Goal: Communication & Community: Answer question/provide support

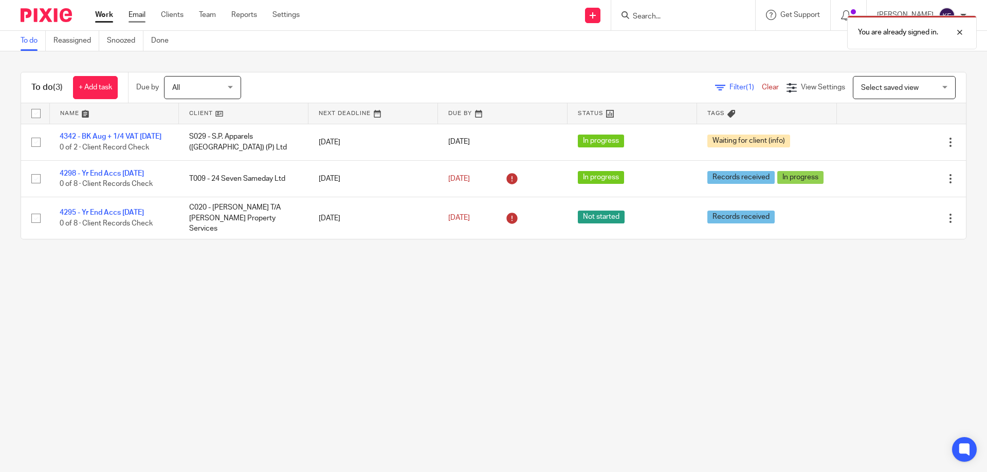
click at [138, 13] on link "Email" at bounding box center [136, 15] width 17 height 10
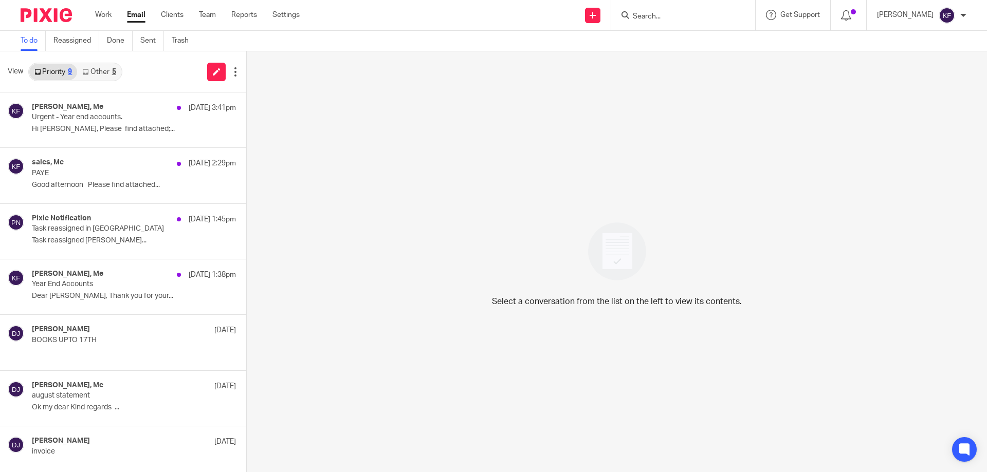
click at [659, 14] on input "Search" at bounding box center [678, 16] width 93 height 9
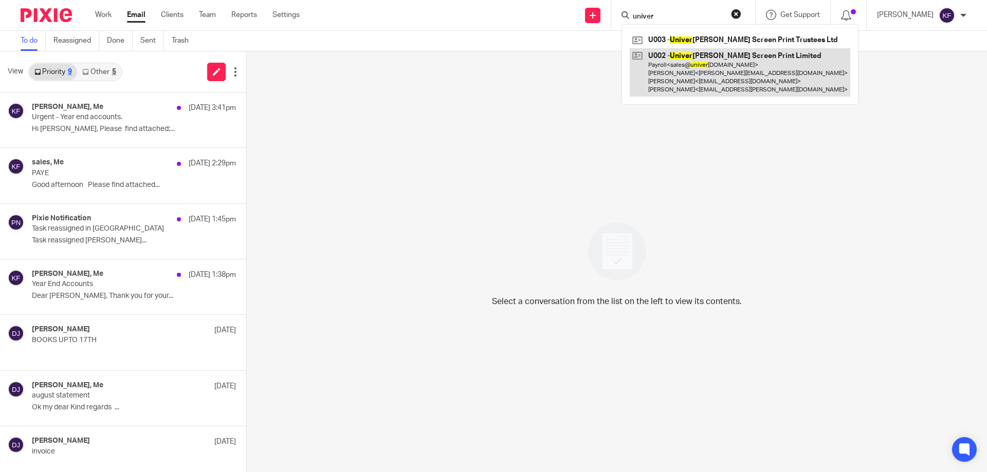
type input "univer"
click at [703, 78] on link at bounding box center [740, 72] width 220 height 49
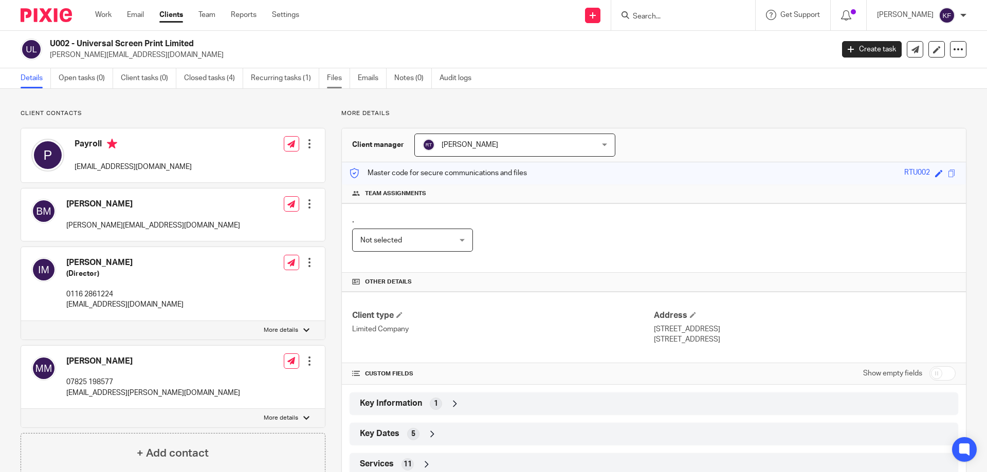
click at [335, 81] on link "Files" at bounding box center [338, 78] width 23 height 20
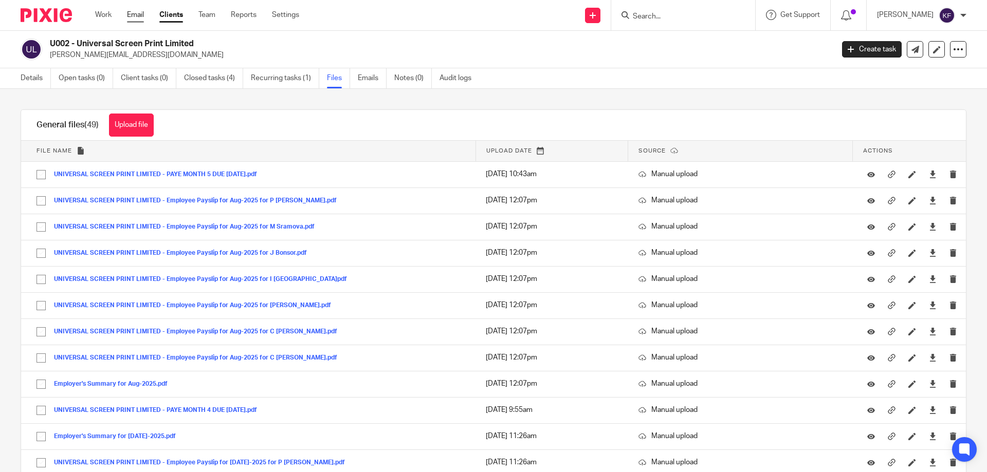
click at [133, 14] on link "Email" at bounding box center [135, 15] width 17 height 10
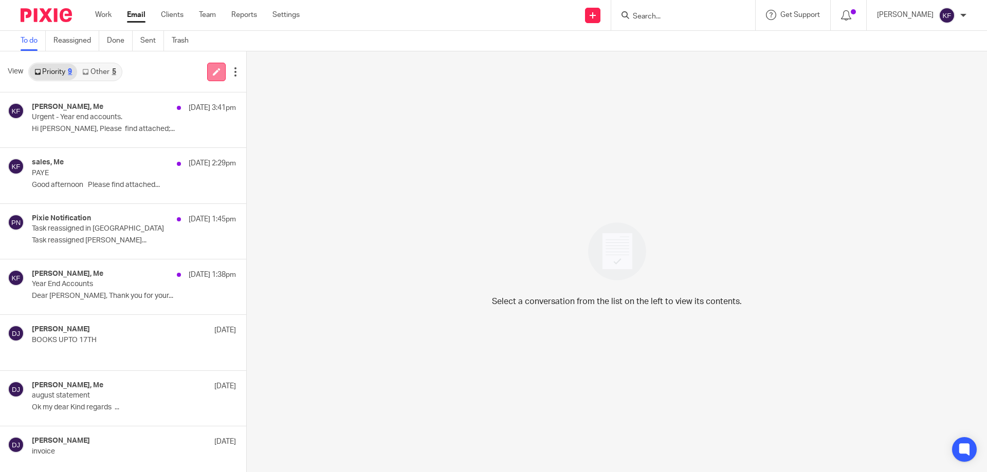
click at [217, 75] on icon at bounding box center [217, 72] width 8 height 8
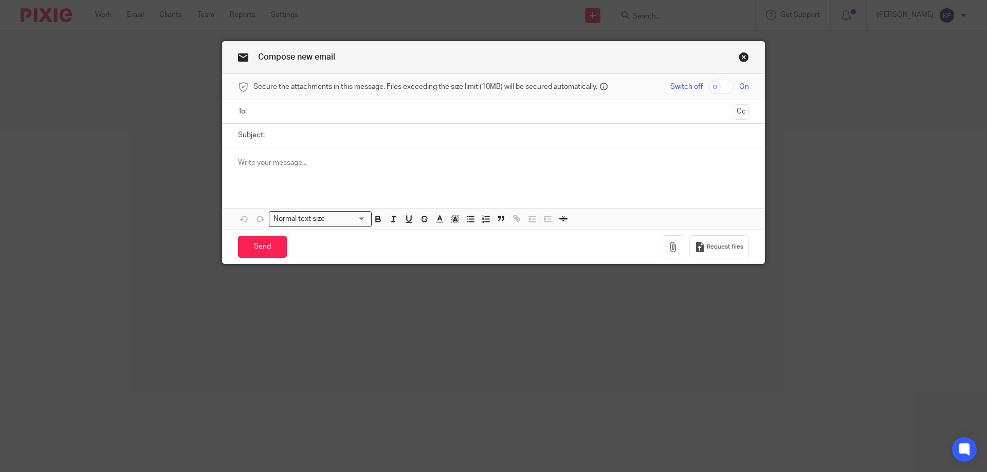
click at [334, 106] on input "text" at bounding box center [493, 112] width 472 height 12
type input "sales"
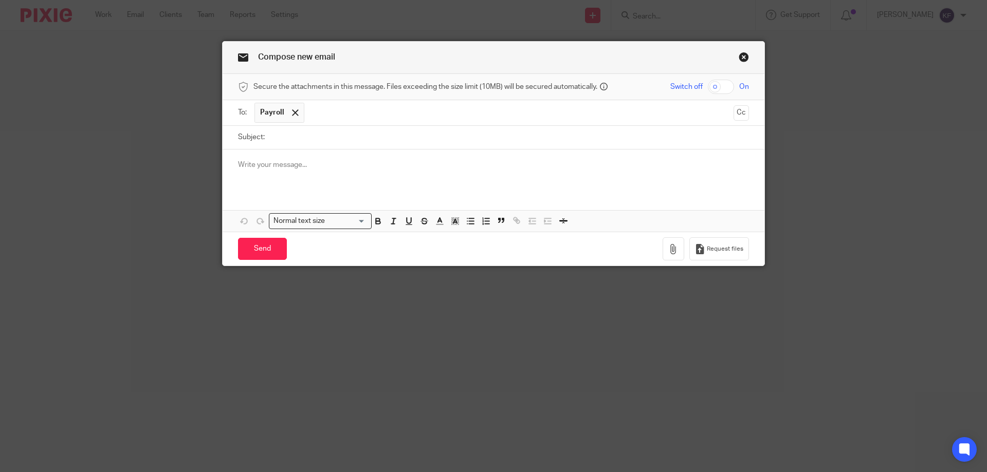
click at [328, 139] on input "Subject:" at bounding box center [509, 137] width 479 height 23
click at [724, 88] on input "checkbox" at bounding box center [721, 87] width 26 height 14
checkbox input "true"
click at [625, 141] on input "Subject:" at bounding box center [509, 137] width 479 height 23
type input "Payroll"
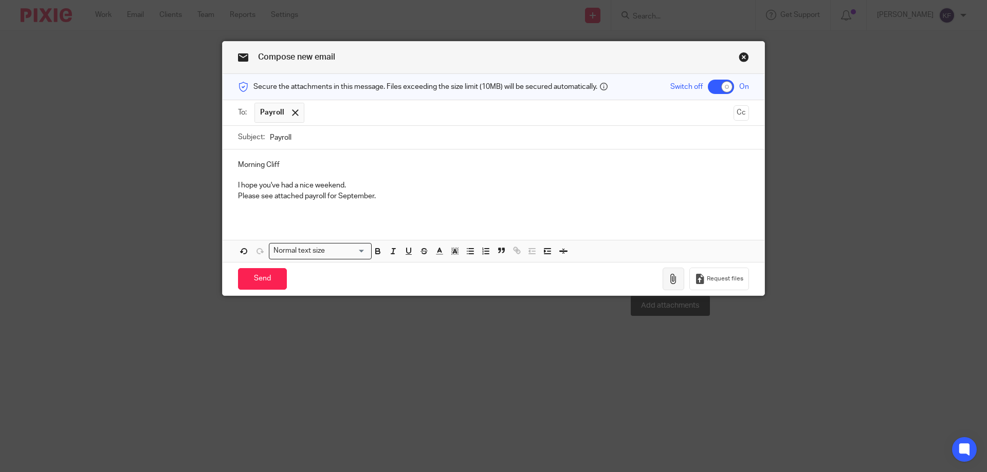
click at [674, 281] on icon "button" at bounding box center [673, 279] width 10 height 10
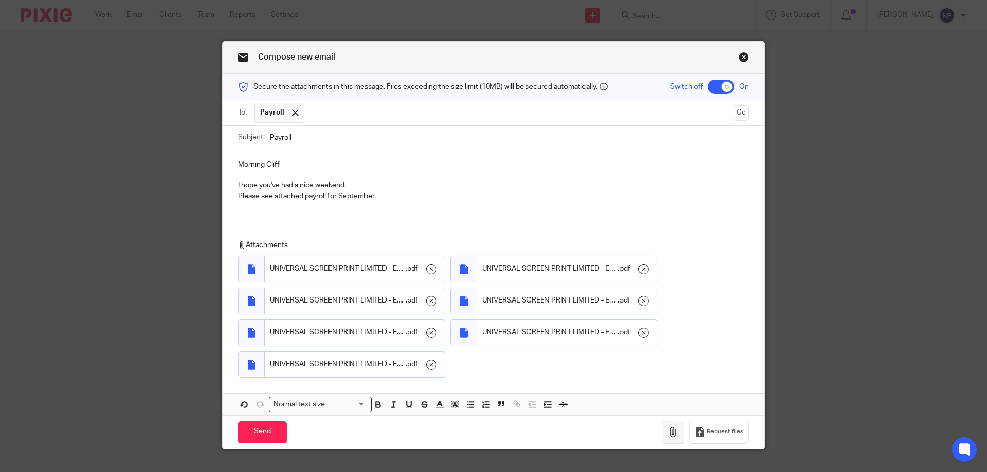
click at [674, 442] on button "button" at bounding box center [673, 432] width 22 height 23
drag, startPoint x: 267, startPoint y: 442, endPoint x: 286, endPoint y: 443, distance: 19.6
click at [267, 442] on input "Send" at bounding box center [262, 432] width 49 height 22
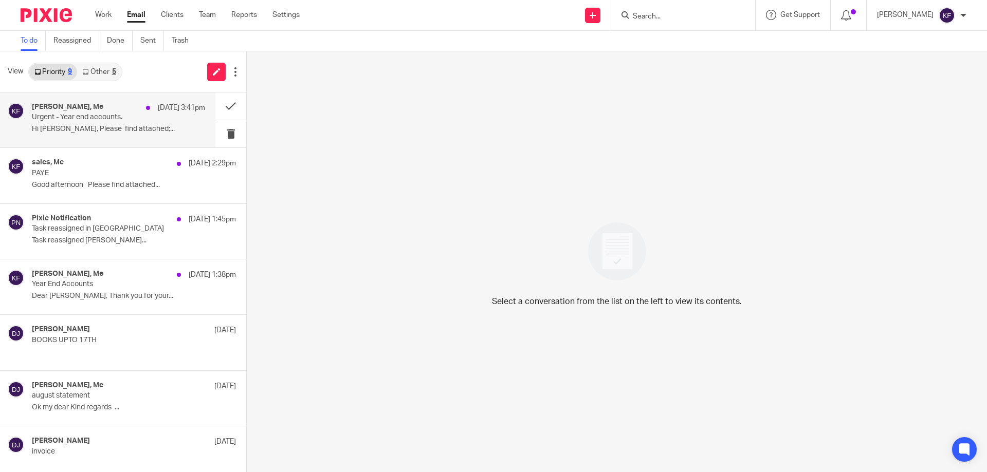
drag, startPoint x: 96, startPoint y: 118, endPoint x: 94, endPoint y: 126, distance: 8.4
click at [95, 120] on p "Urgent - Year end accounts." at bounding box center [101, 117] width 139 height 9
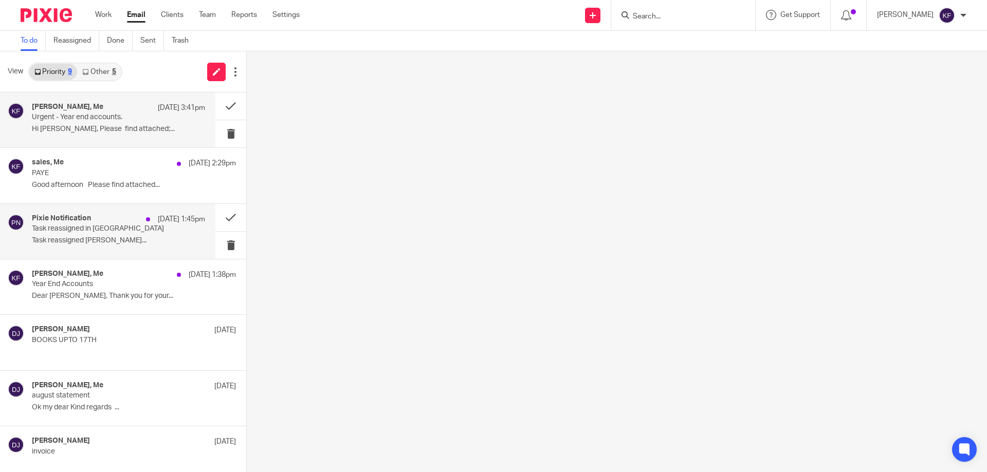
drag, startPoint x: 91, startPoint y: 165, endPoint x: 89, endPoint y: 226, distance: 60.7
click at [91, 168] on div "sales, Me 19 Sep 2:29pm" at bounding box center [134, 163] width 204 height 10
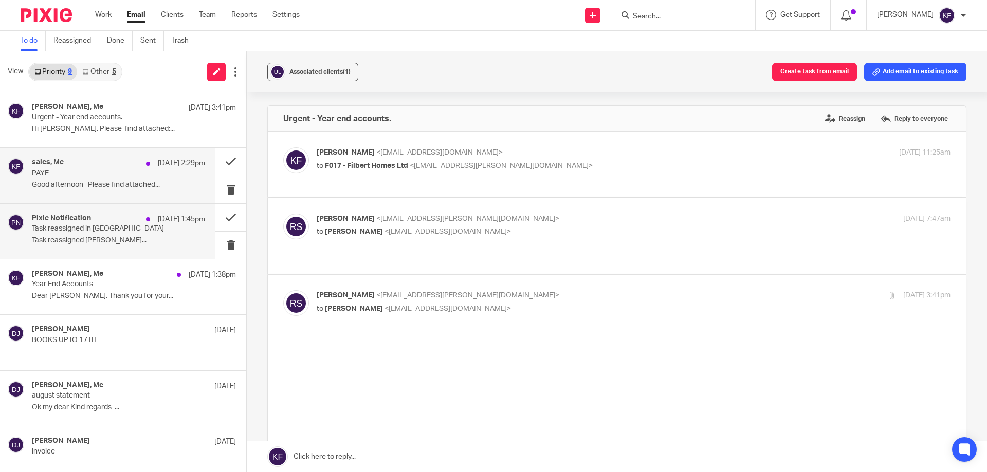
click at [89, 229] on p "Task reassigned in Pixie" at bounding box center [101, 229] width 139 height 9
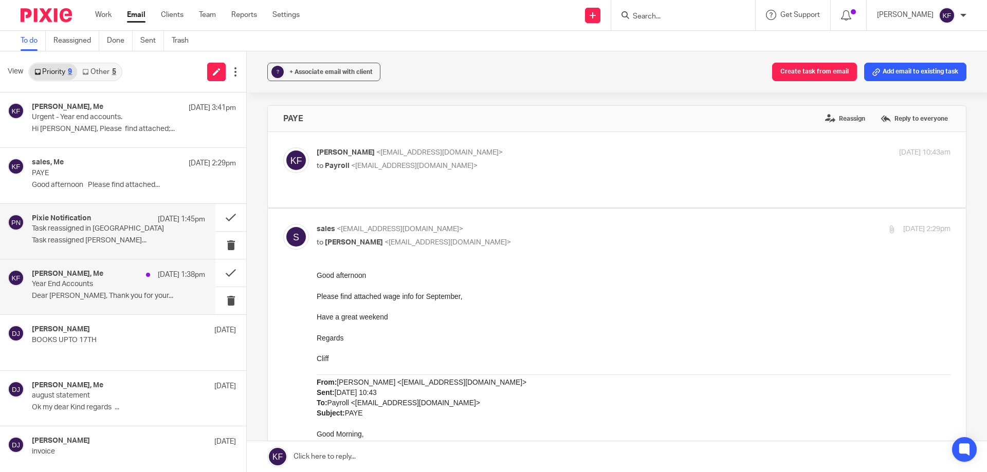
click at [94, 288] on p "Year End Accounts" at bounding box center [101, 284] width 139 height 9
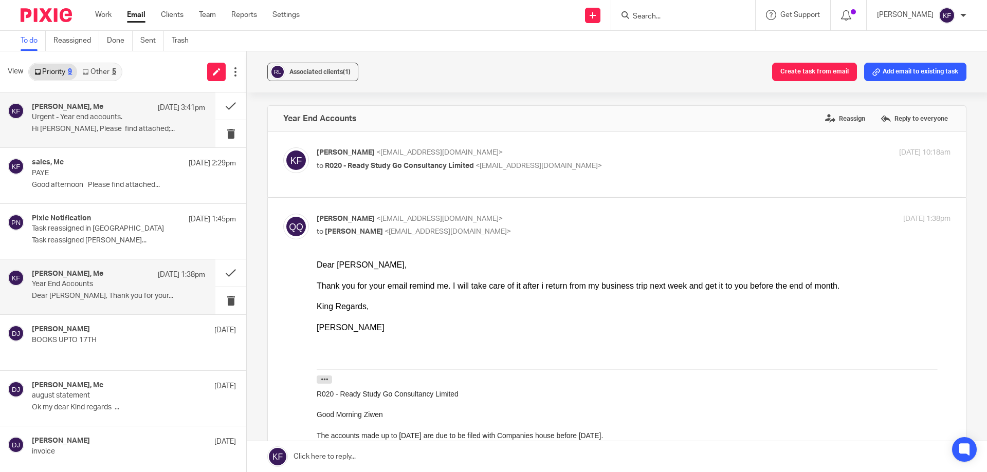
click at [134, 123] on div "Randeep Sahota, Me 19 Sep 3:41pm Urgent - Year end accounts. Hi Kayley, Please …" at bounding box center [118, 120] width 173 height 34
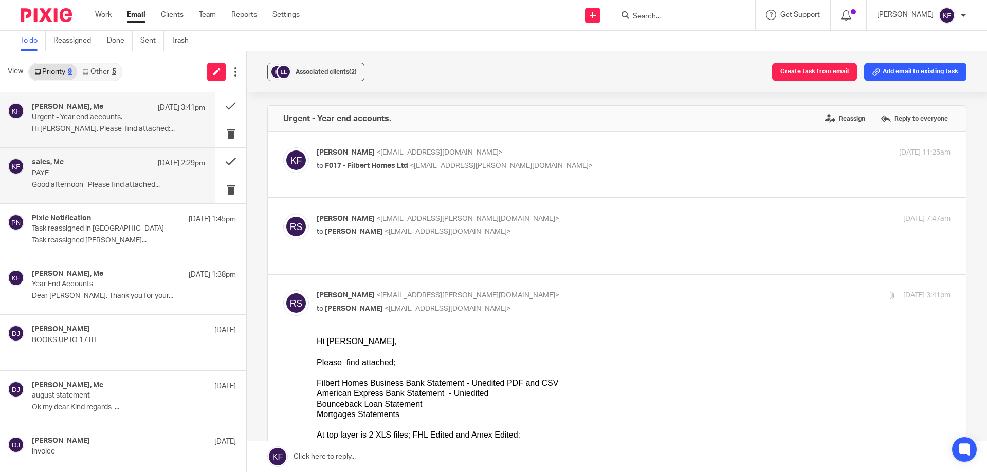
click at [99, 181] on p "Good afternoon Please find attached..." at bounding box center [118, 185] width 173 height 9
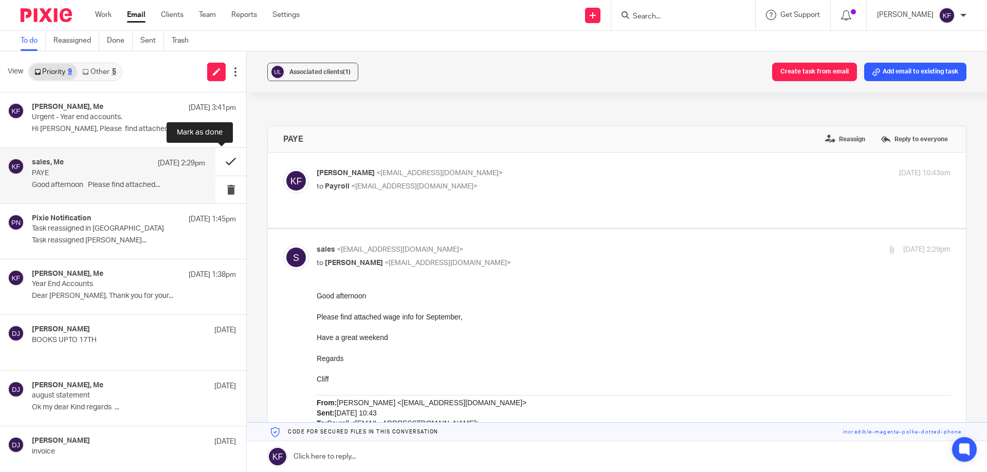
click at [219, 165] on button at bounding box center [230, 161] width 31 height 27
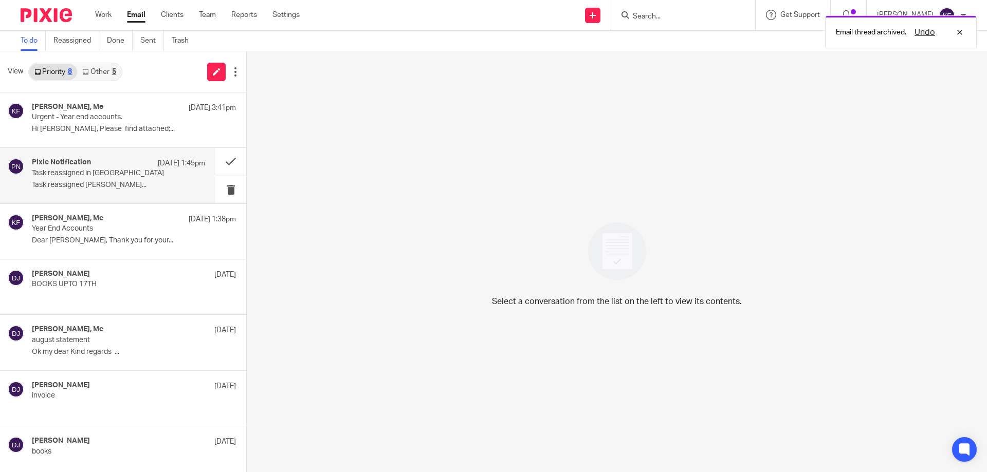
click at [108, 185] on p "Task reassigned Kathryn Calvert..." at bounding box center [118, 185] width 173 height 9
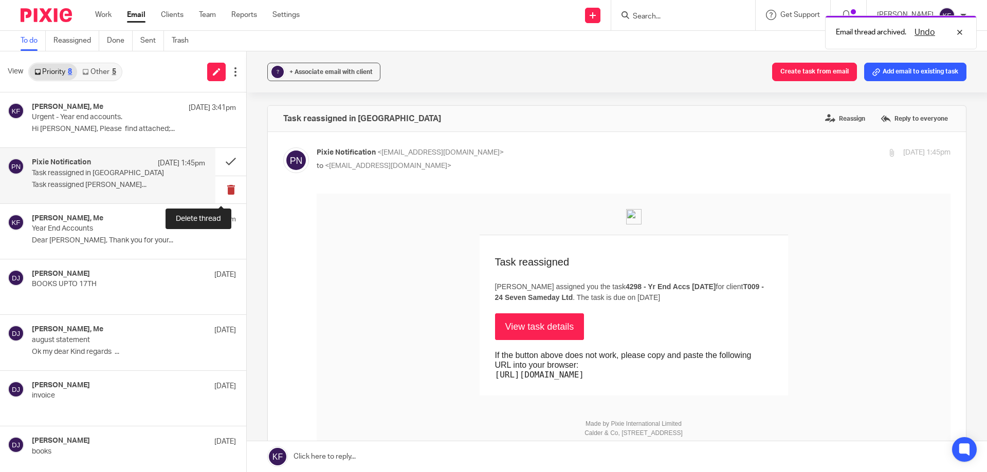
click at [219, 191] on button at bounding box center [230, 189] width 31 height 27
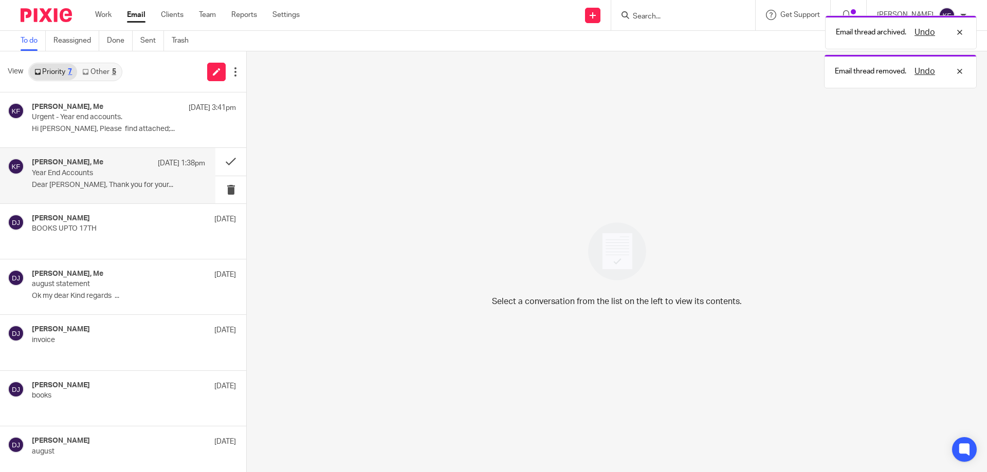
click at [108, 193] on div "QI QI, Me 19 Sep 1:38pm Year End Accounts Dear Furborough, Thank you for your..." at bounding box center [118, 175] width 173 height 34
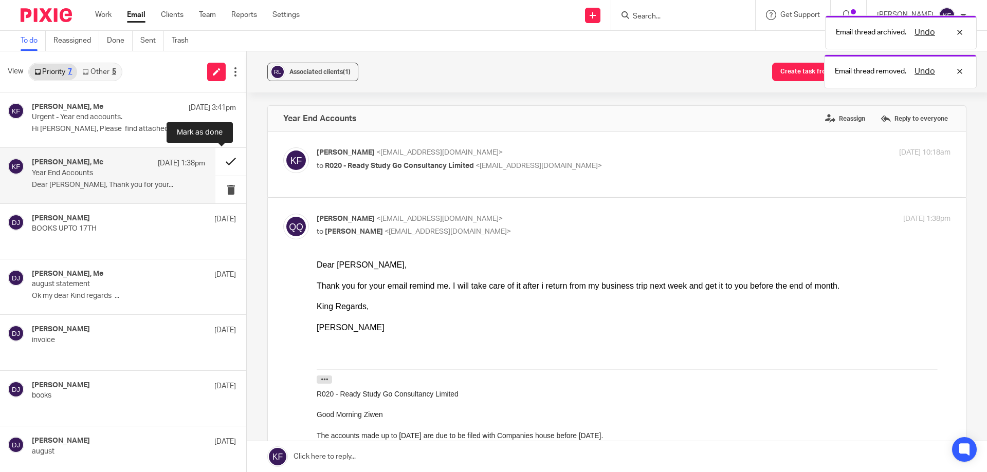
click at [230, 161] on button at bounding box center [230, 161] width 31 height 27
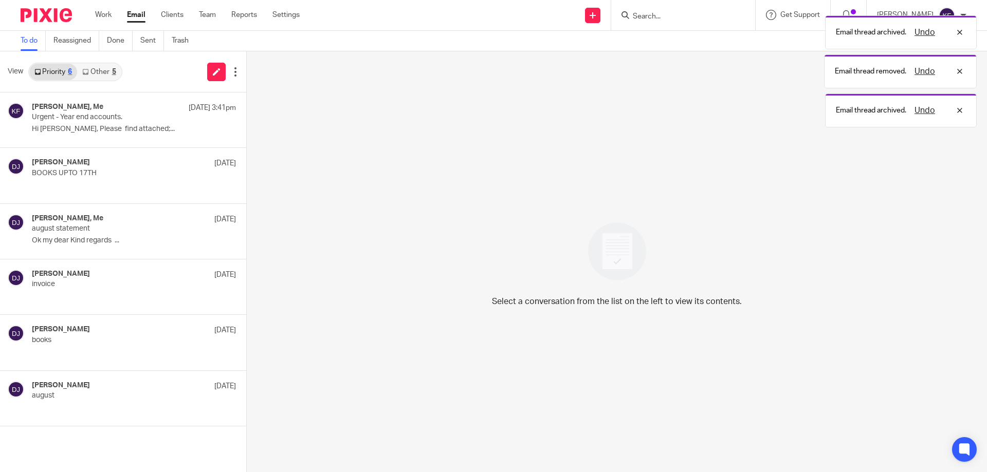
click at [90, 68] on link "Other 5" at bounding box center [99, 72] width 44 height 16
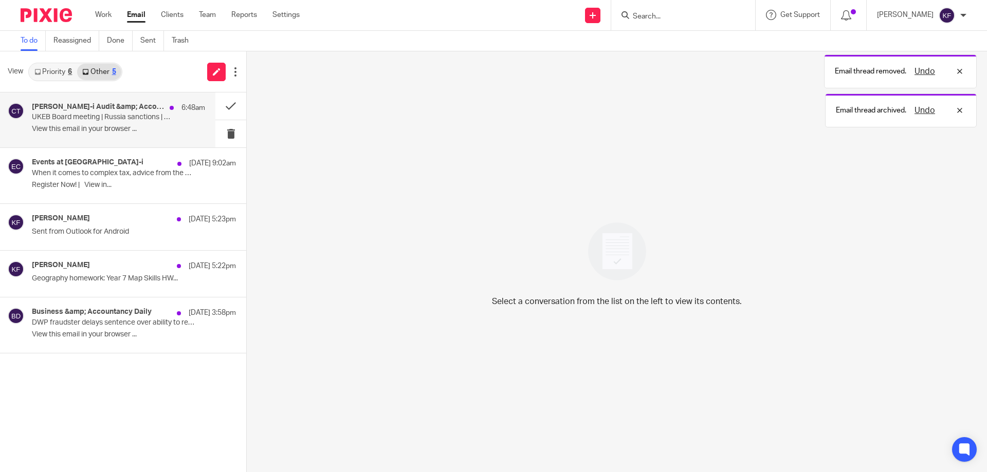
click at [160, 116] on p "UKEB Board meeting | Russia sanctions | ICAEW sustainability consultations" at bounding box center [101, 117] width 139 height 9
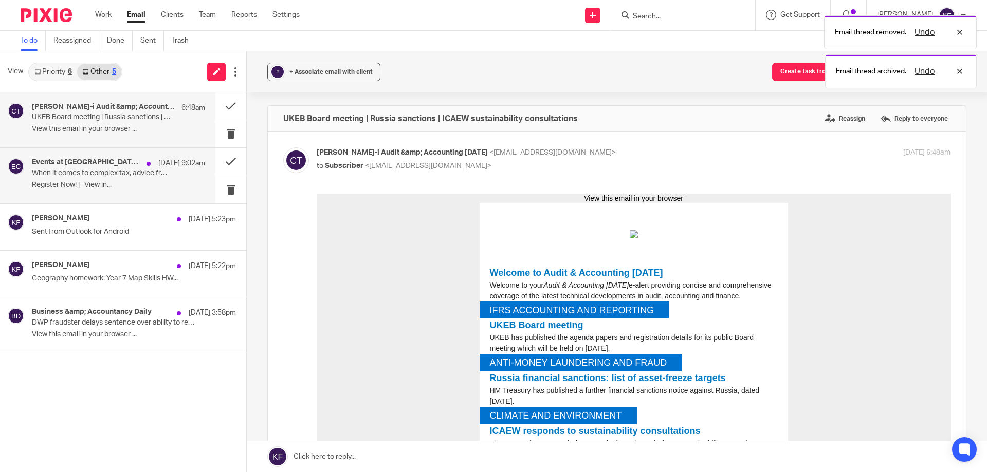
click at [133, 181] on p "Register Now! | View in..." at bounding box center [118, 185] width 173 height 9
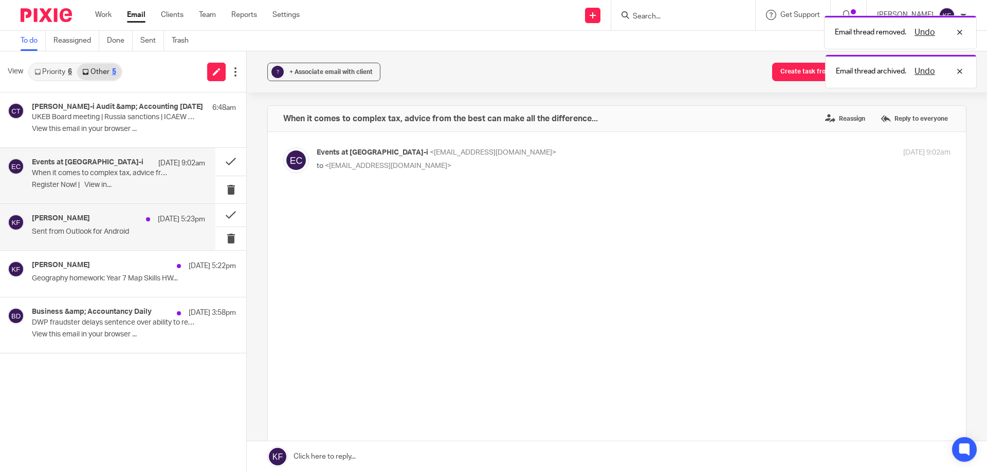
click at [122, 226] on div "Kayley F 19 Sep 5:23pm Sent from Outlook for Android" at bounding box center [118, 227] width 173 height 26
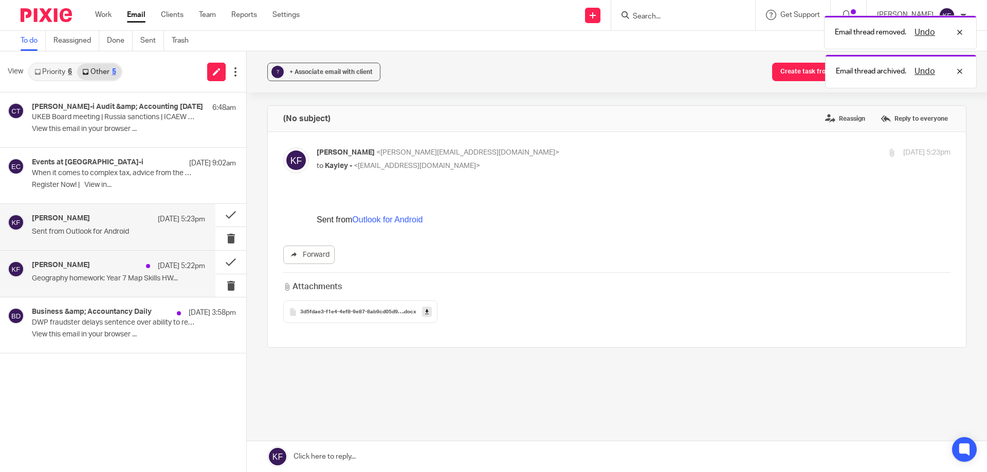
click at [119, 275] on p "Geography homework: Year 7 Map Skills HW..." at bounding box center [118, 278] width 173 height 9
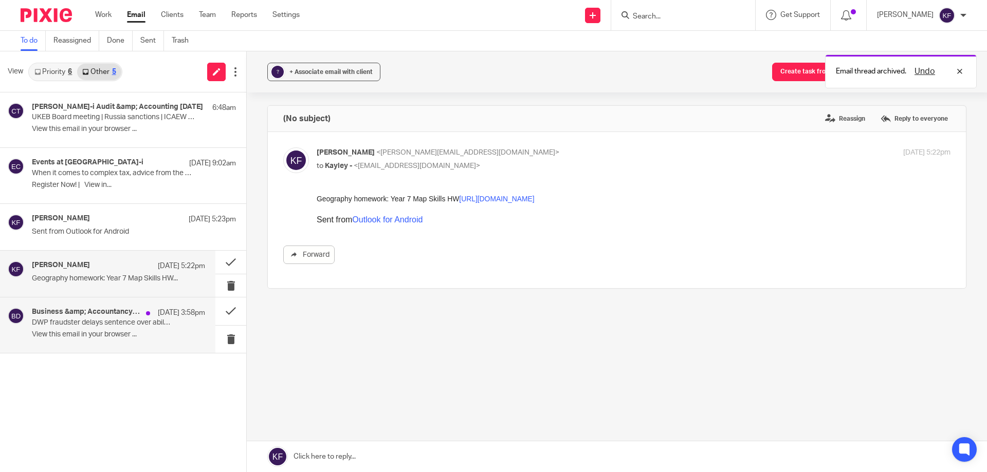
drag, startPoint x: 127, startPoint y: 317, endPoint x: 135, endPoint y: 216, distance: 100.5
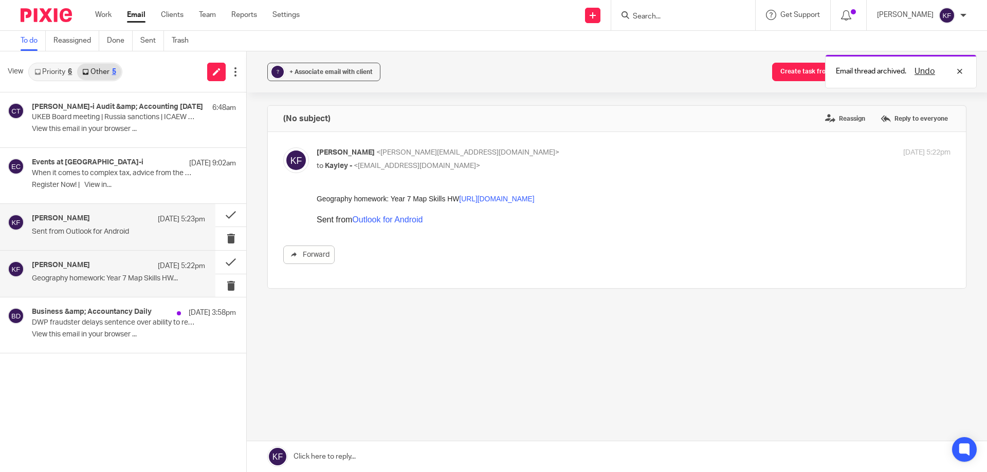
click at [127, 316] on h4 "Business &amp; Accountancy Daily" at bounding box center [92, 312] width 120 height 9
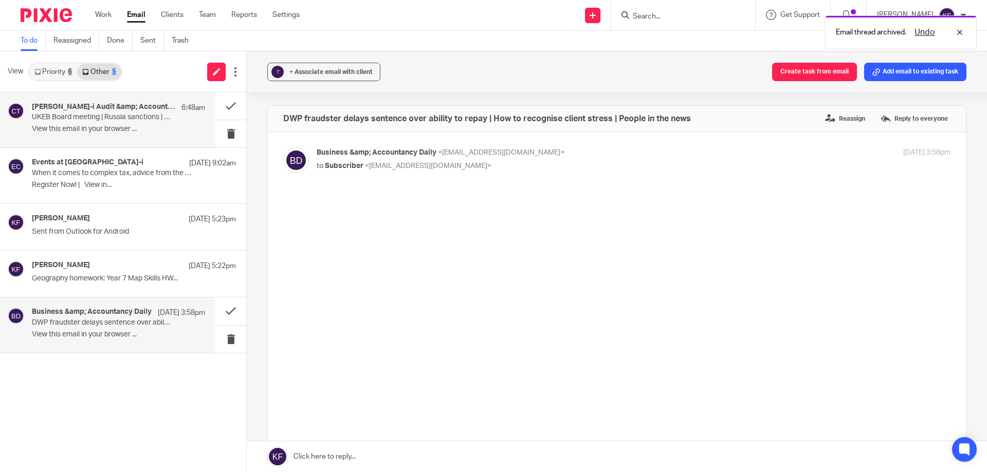
click at [153, 116] on p "UKEB Board meeting | Russia sanctions | ICAEW sustainability consultations" at bounding box center [101, 117] width 139 height 9
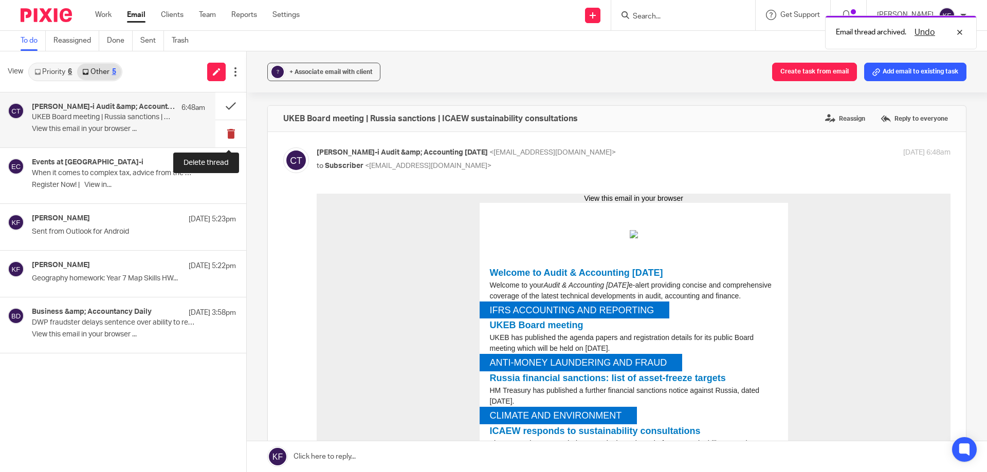
click at [233, 132] on button at bounding box center [230, 133] width 31 height 27
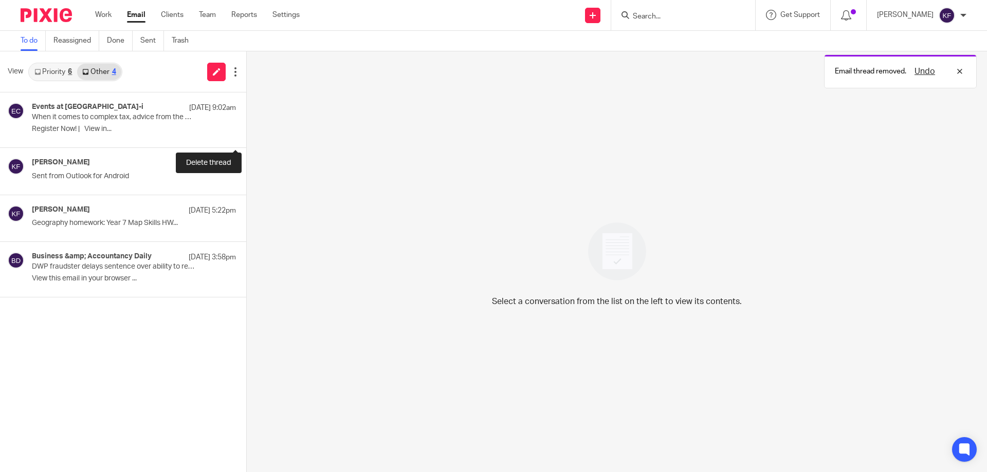
click at [246, 132] on button at bounding box center [250, 133] width 8 height 27
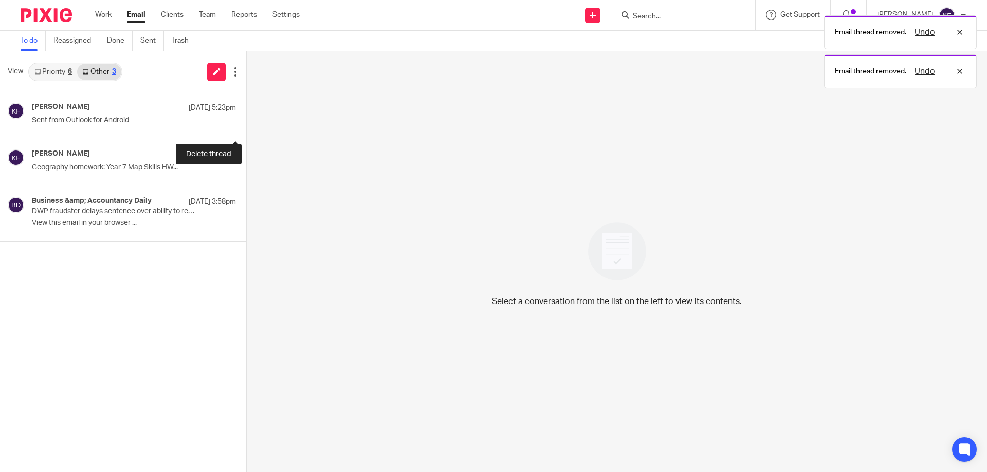
click at [246, 132] on button at bounding box center [250, 127] width 8 height 23
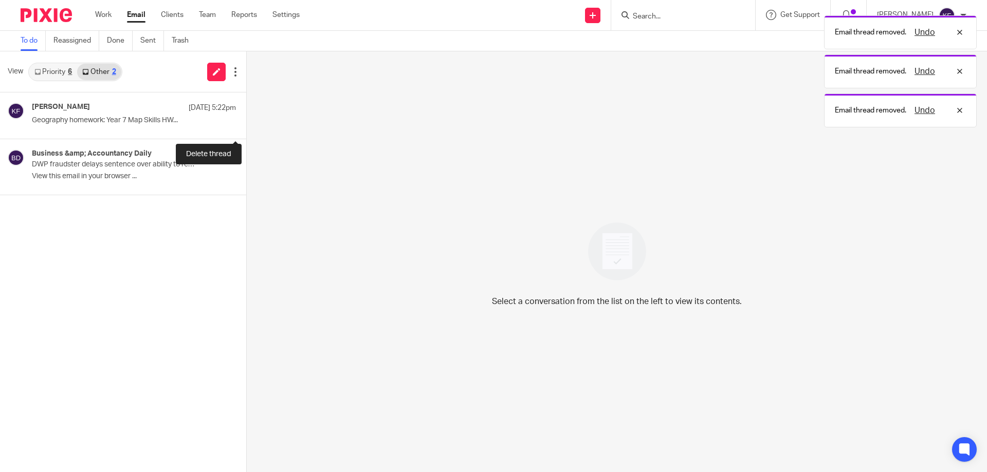
click at [246, 132] on button at bounding box center [250, 127] width 8 height 23
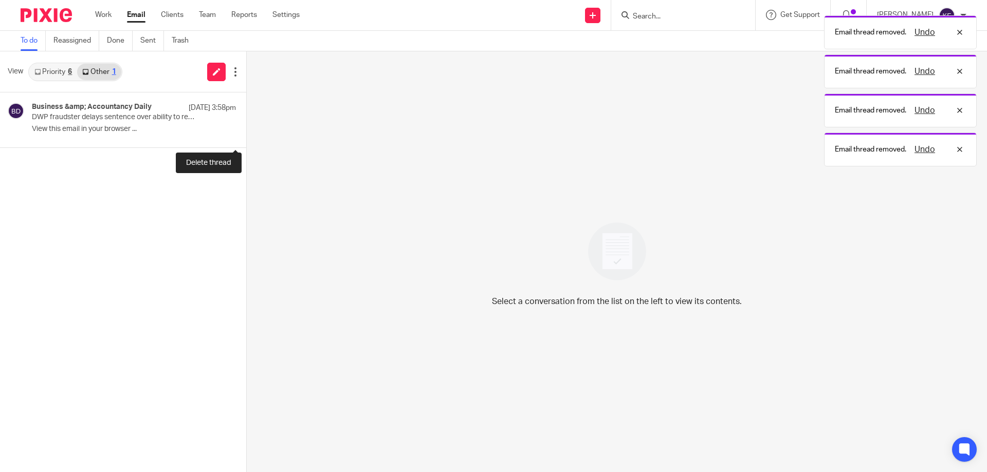
click at [246, 132] on button at bounding box center [250, 133] width 8 height 27
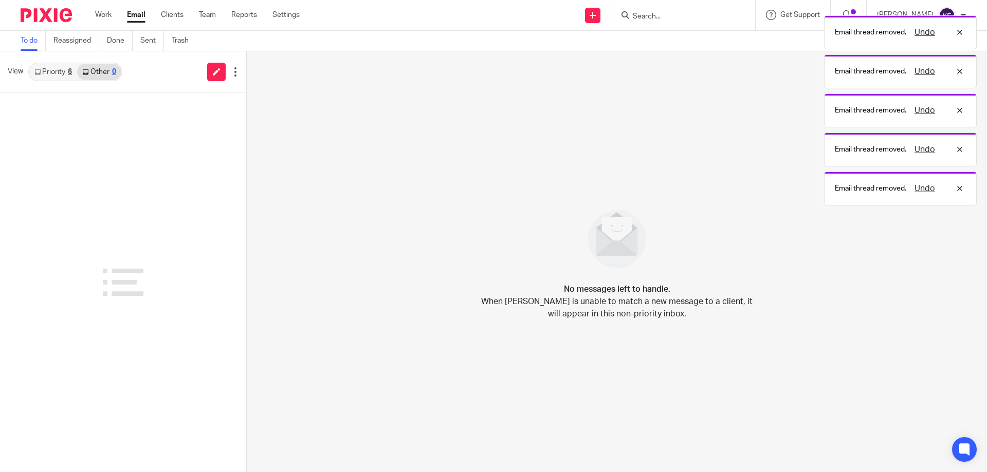
click at [53, 75] on link "Priority 6" at bounding box center [53, 72] width 48 height 16
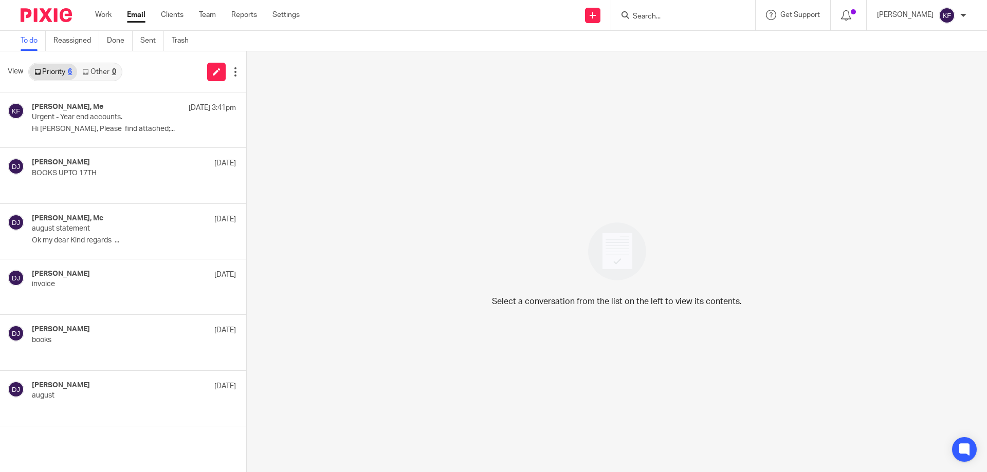
click at [42, 13] on img at bounding box center [46, 15] width 51 height 14
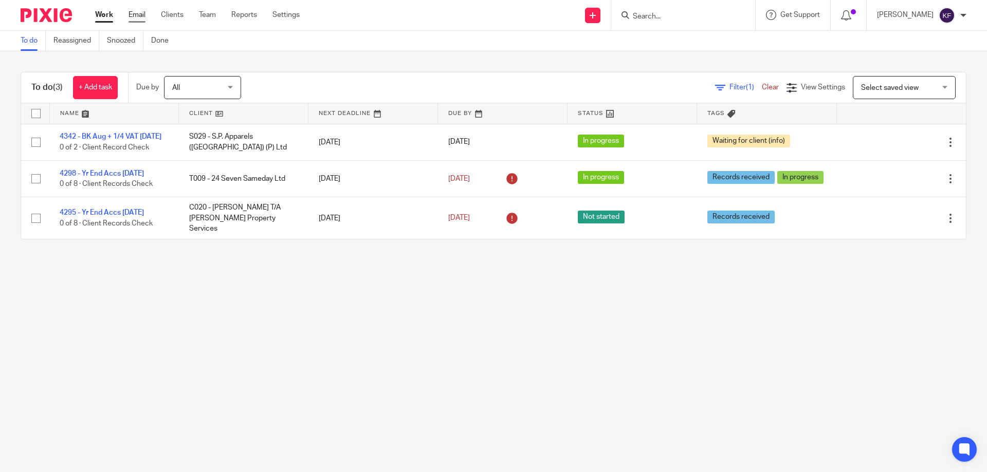
click at [140, 11] on link "Email" at bounding box center [136, 15] width 17 height 10
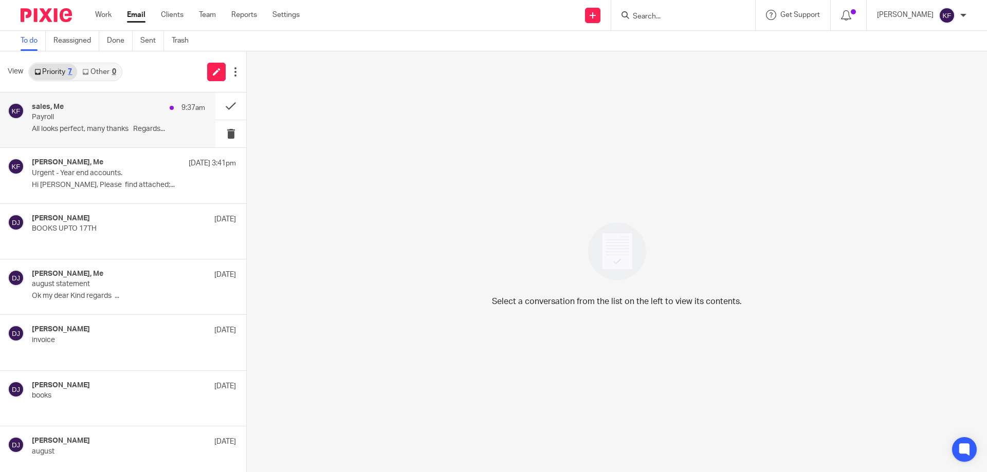
click at [140, 123] on div "sales, Me 9:37am Payroll All looks perfect, many thanks Regards..." at bounding box center [118, 120] width 173 height 34
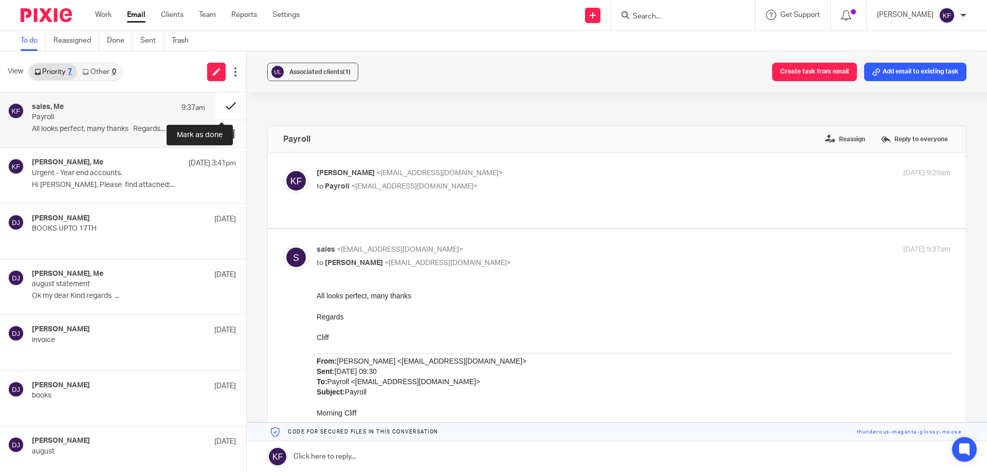
click at [230, 105] on button at bounding box center [230, 106] width 31 height 27
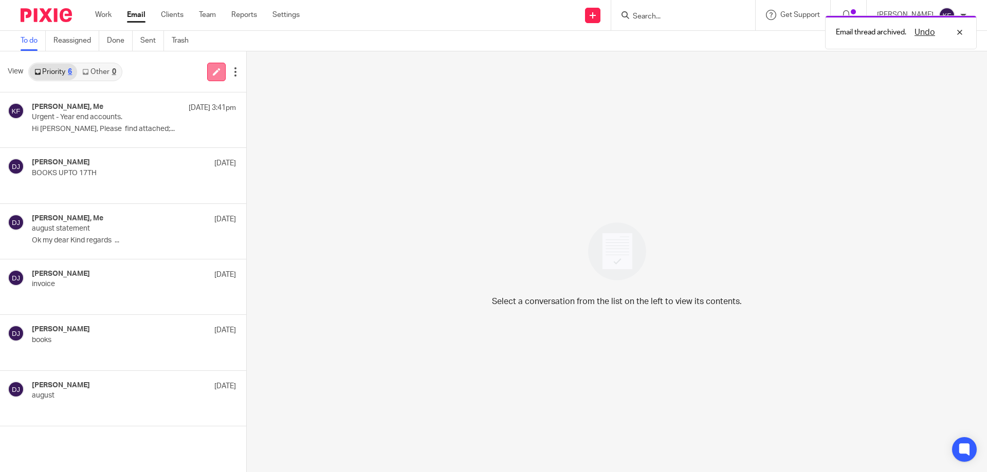
click at [216, 66] on link at bounding box center [216, 72] width 19 height 19
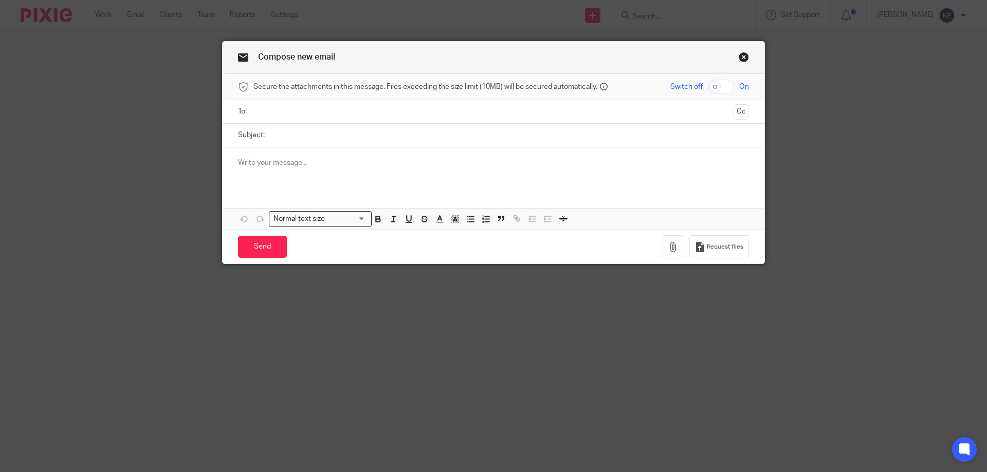
click at [305, 109] on input "text" at bounding box center [493, 112] width 472 height 12
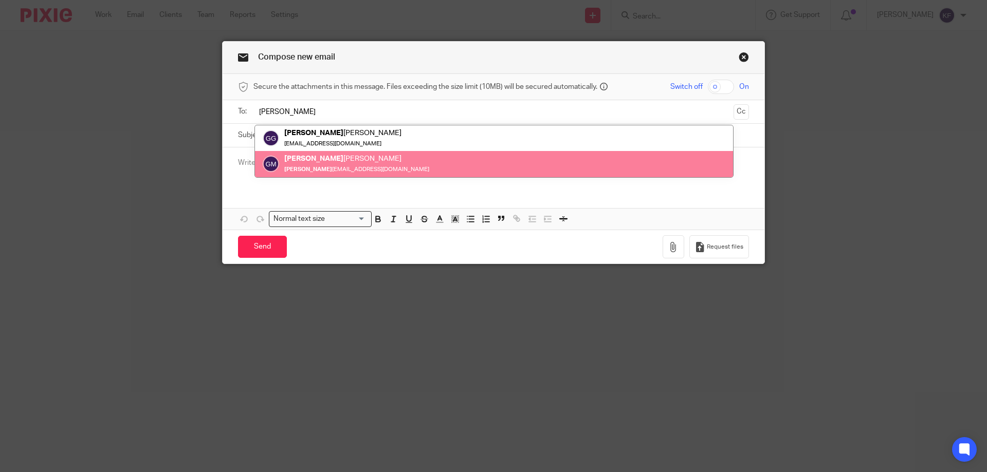
type input "gerald"
drag, startPoint x: 348, startPoint y: 173, endPoint x: 400, endPoint y: 164, distance: 52.0
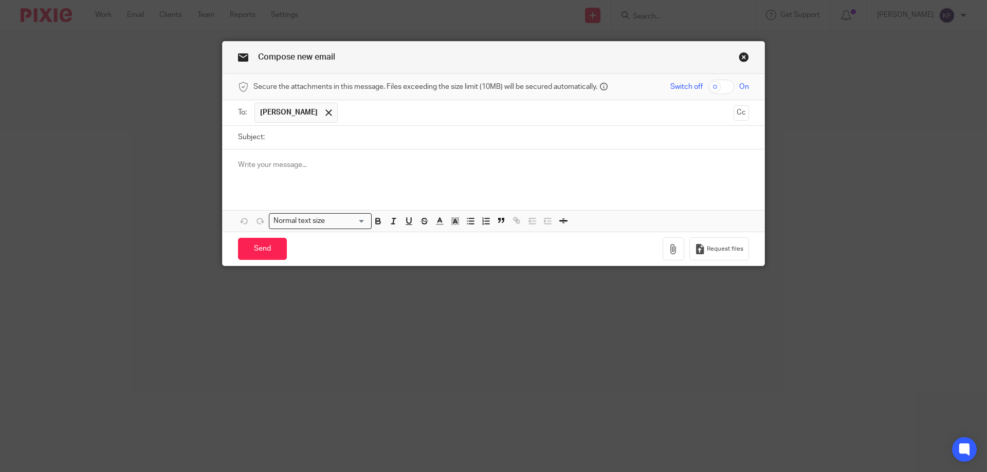
click at [729, 86] on input "checkbox" at bounding box center [721, 87] width 26 height 14
checkbox input "true"
click at [635, 138] on input "Subject:" at bounding box center [509, 137] width 479 height 23
type input "P"
click at [635, 138] on input "Siobhan Payoll" at bounding box center [509, 137] width 479 height 23
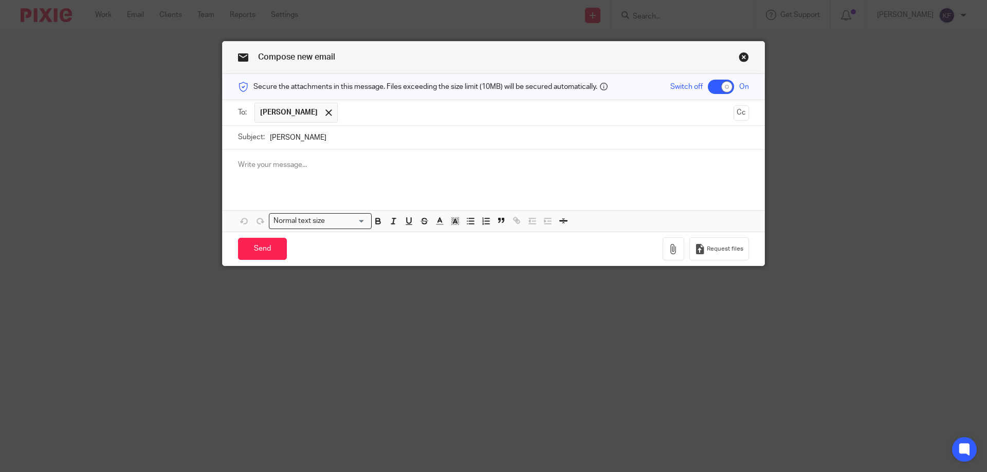
click at [635, 138] on input "Siobhan Payoll" at bounding box center [509, 137] width 479 height 23
type input "Payroll"
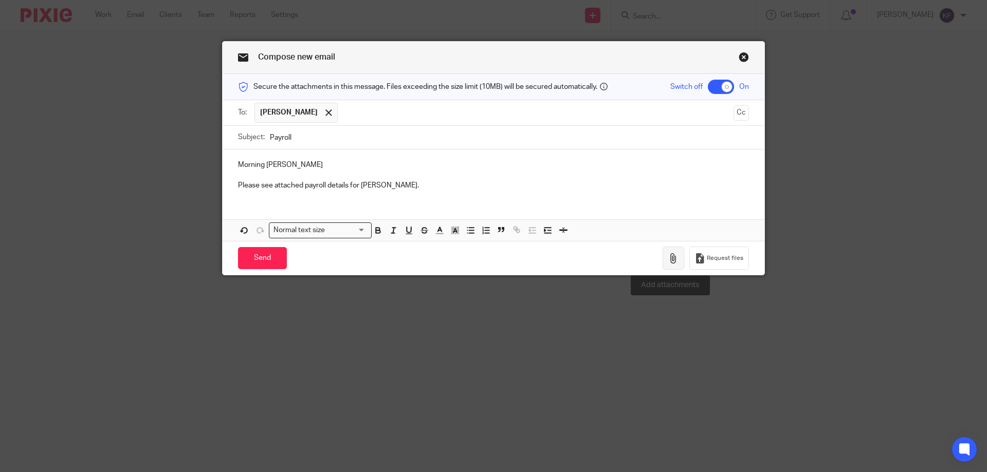
click at [670, 257] on icon "button" at bounding box center [673, 258] width 10 height 10
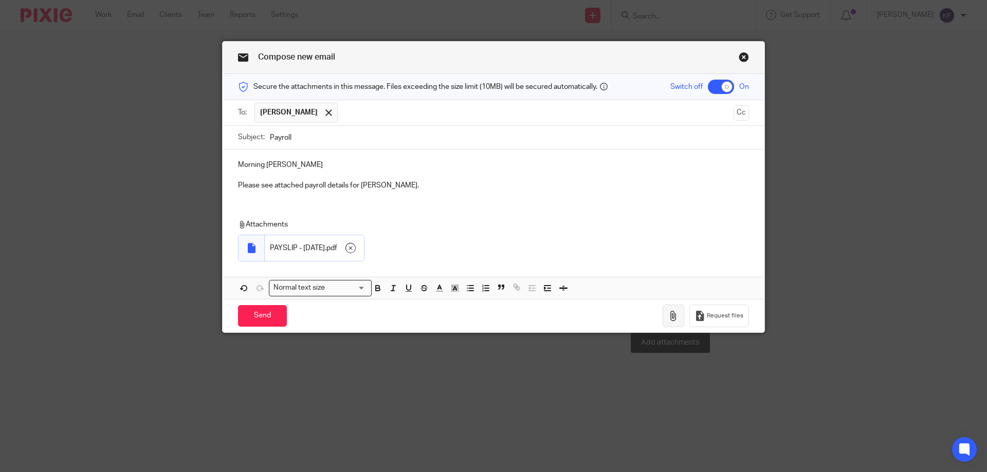
click at [668, 316] on icon "button" at bounding box center [673, 316] width 10 height 10
click at [673, 312] on icon "button" at bounding box center [673, 316] width 10 height 10
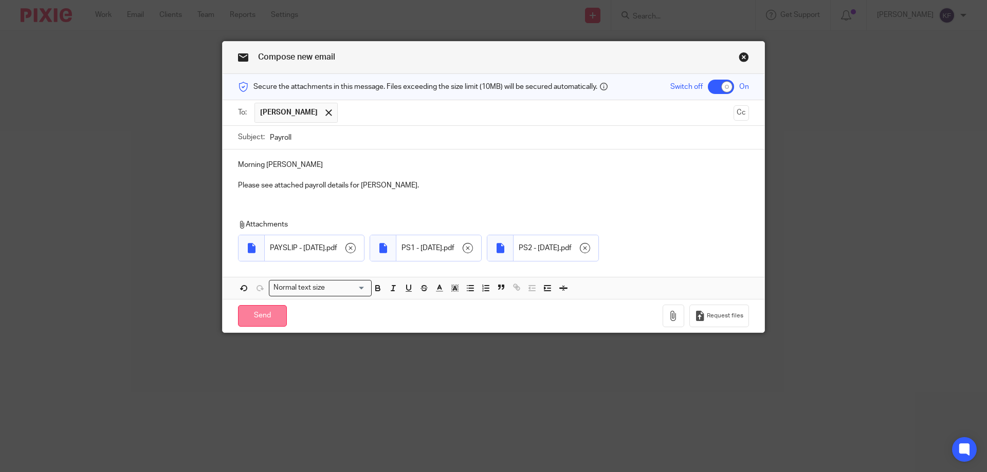
click at [247, 315] on input "Send" at bounding box center [262, 316] width 49 height 22
